Goal: Use online tool/utility

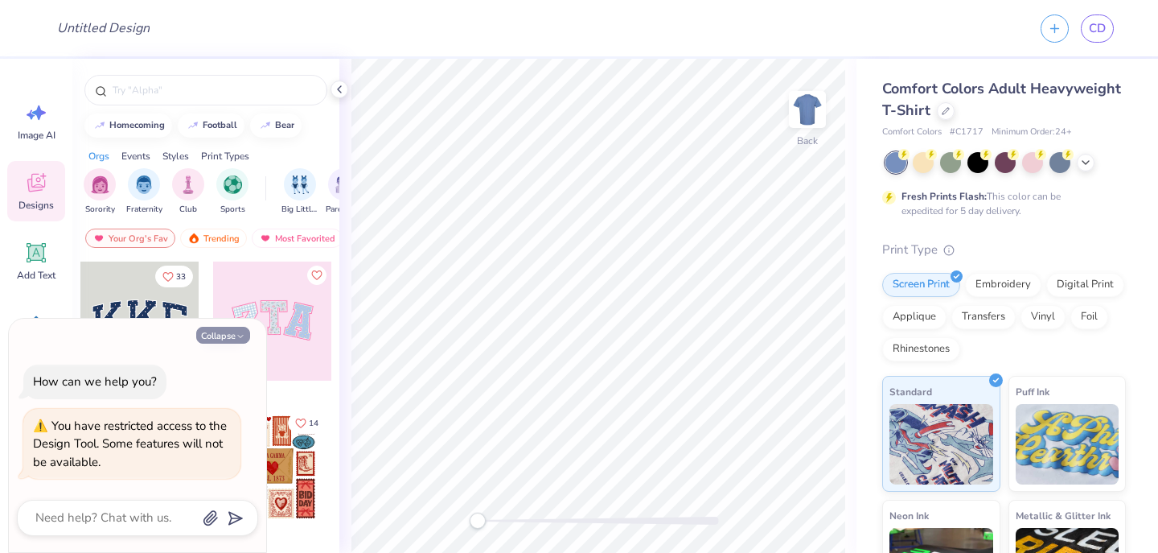
click at [220, 340] on button "Collapse" at bounding box center [223, 335] width 54 height 17
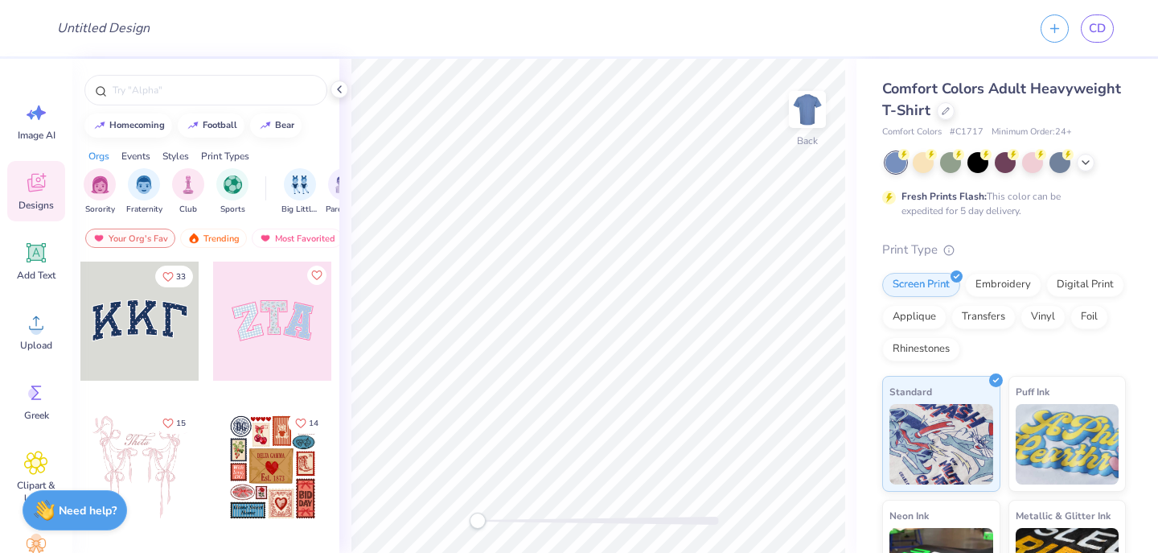
click at [285, 322] on div at bounding box center [272, 320] width 119 height 119
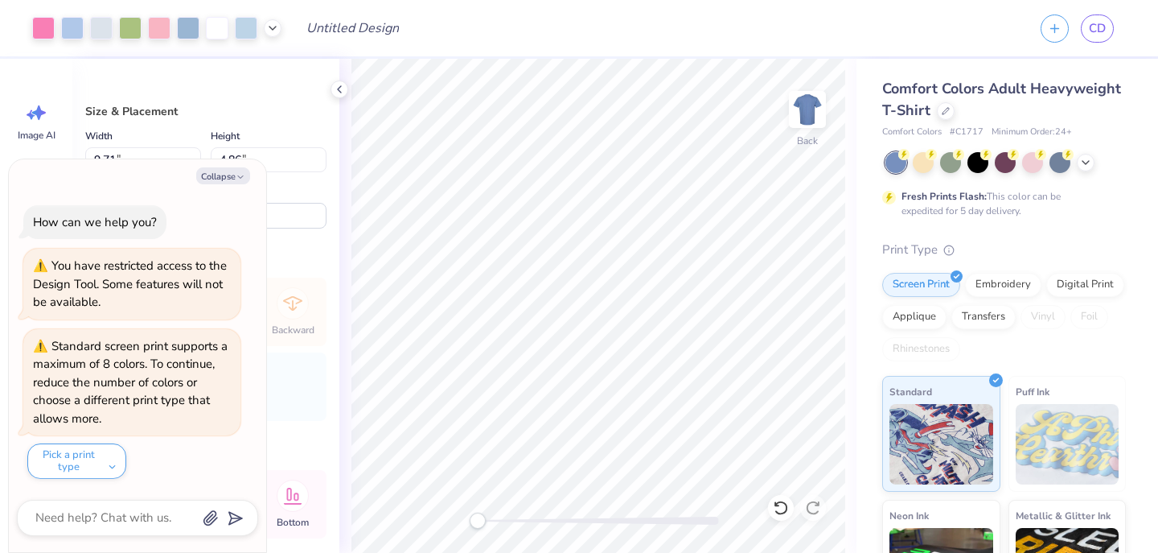
type textarea "x"
type input "10.16"
type input "5.09"
click at [228, 177] on button "Collapse" at bounding box center [223, 175] width 54 height 17
type textarea "x"
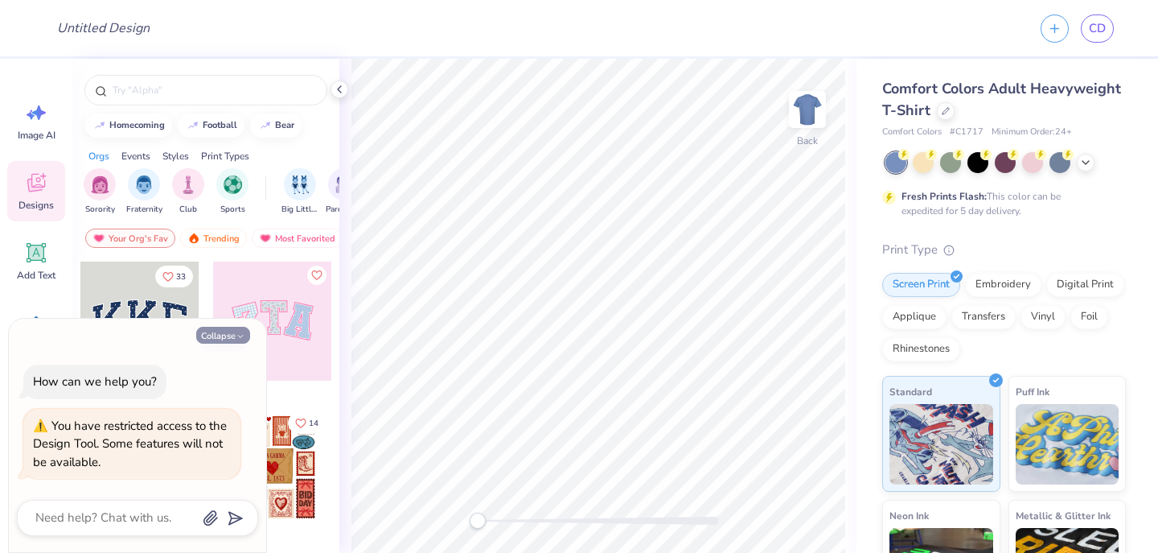
click at [223, 335] on button "Collapse" at bounding box center [223, 335] width 54 height 17
type textarea "x"
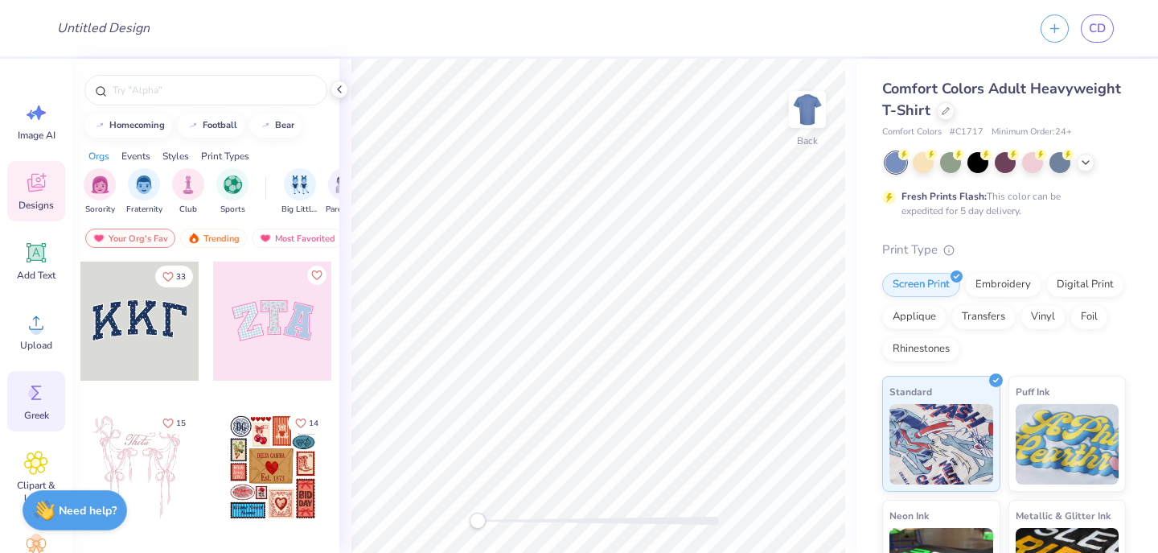
click at [29, 384] on icon at bounding box center [36, 393] width 24 height 24
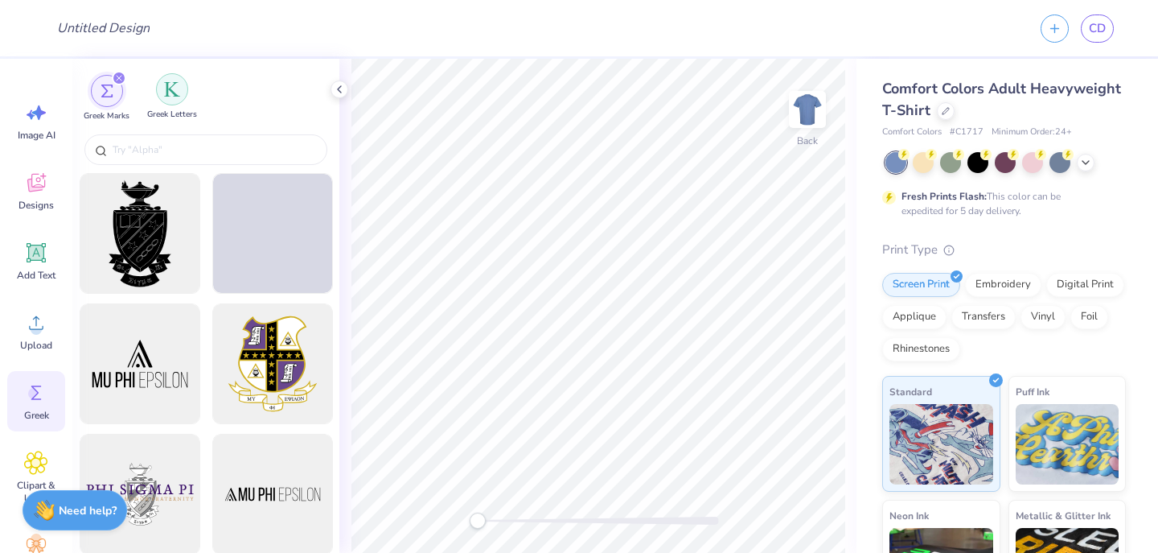
click at [167, 84] on img "filter for Greek Letters" at bounding box center [172, 89] width 16 height 16
